Goal: Navigation & Orientation: Go to known website

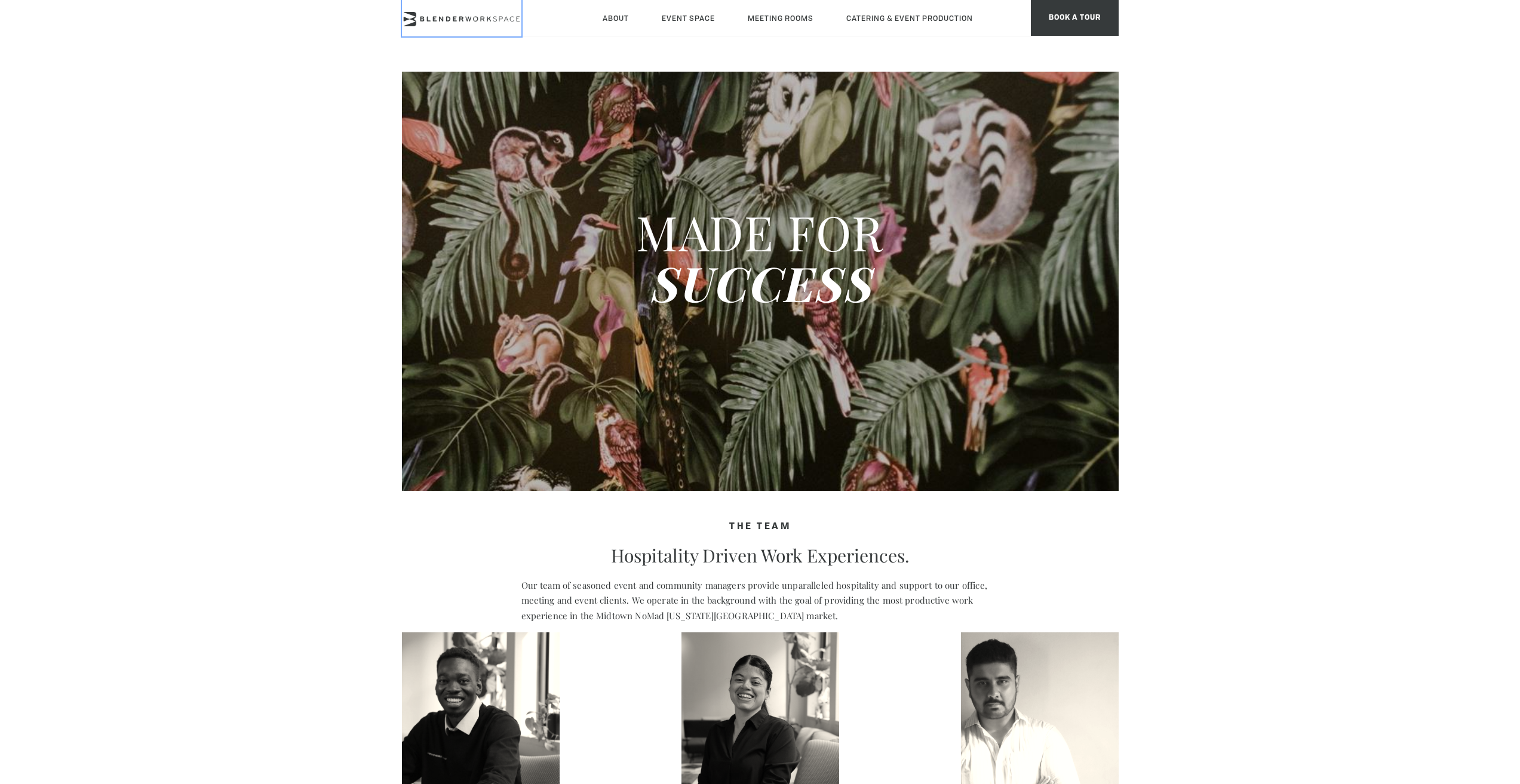
click at [485, 9] on link at bounding box center [462, 18] width 120 height 36
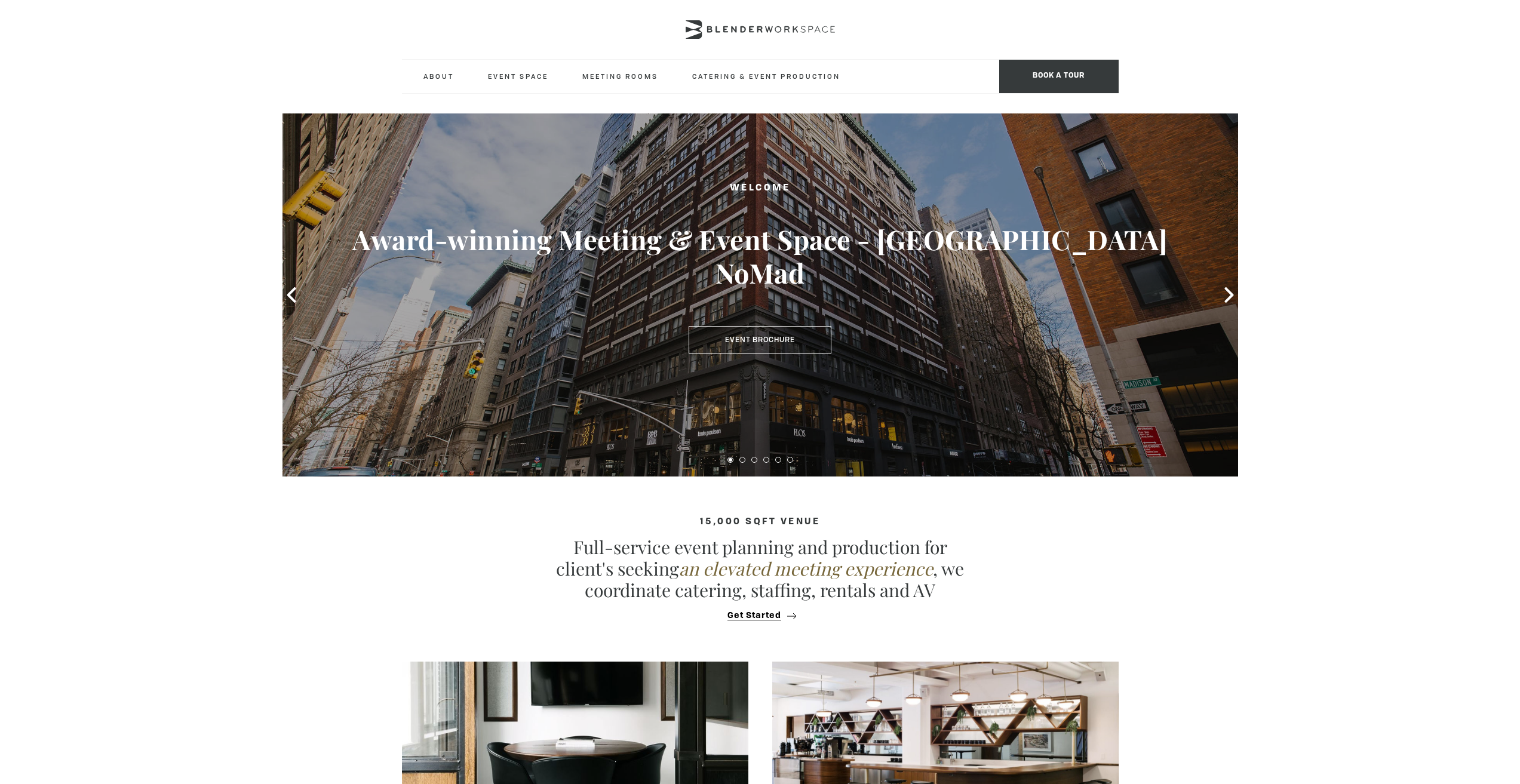
scroll to position [120, 0]
